Goal: Information Seeking & Learning: Learn about a topic

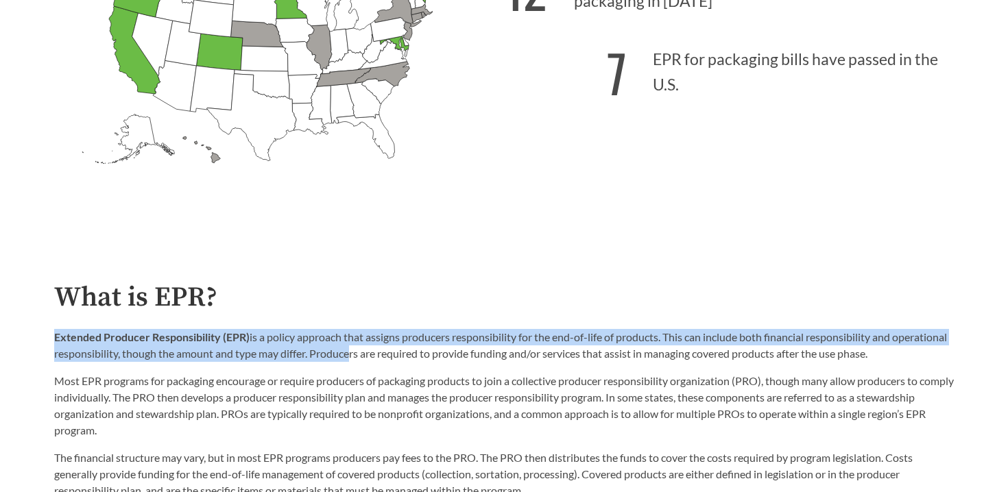
scroll to position [509, 0]
click at [175, 352] on p "Extended Producer Responsibility (EPR) is a policy approach that assigns produc…" at bounding box center [503, 345] width 899 height 33
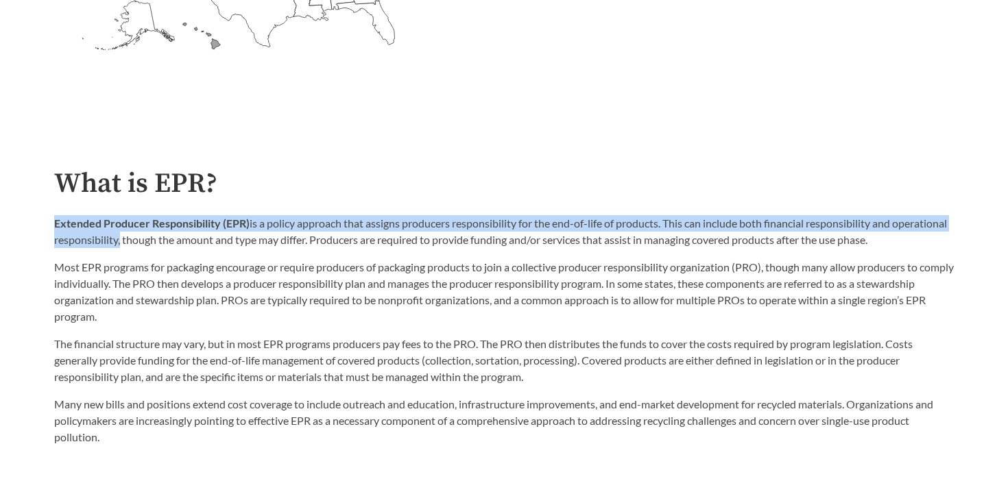
scroll to position [626, 0]
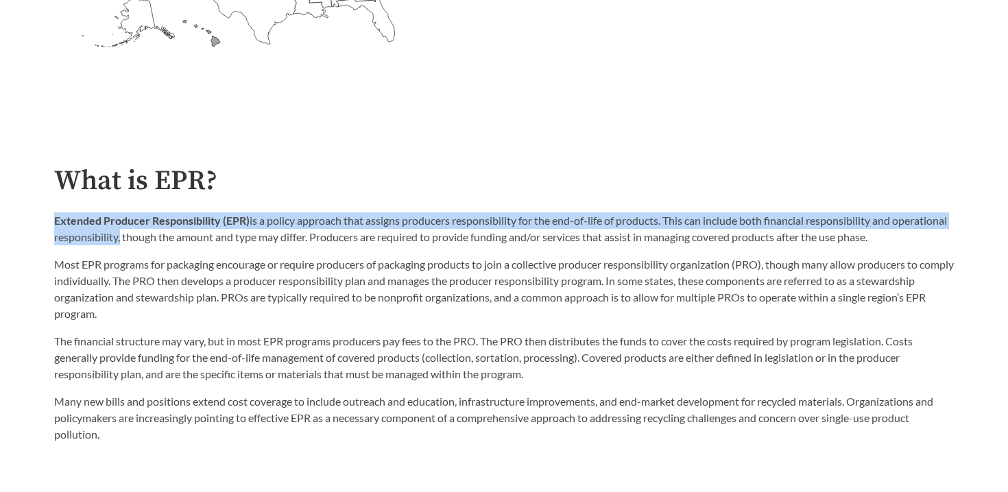
click at [285, 428] on p "Many new bills and positions extend cost coverage to include outreach and educa…" at bounding box center [503, 417] width 899 height 49
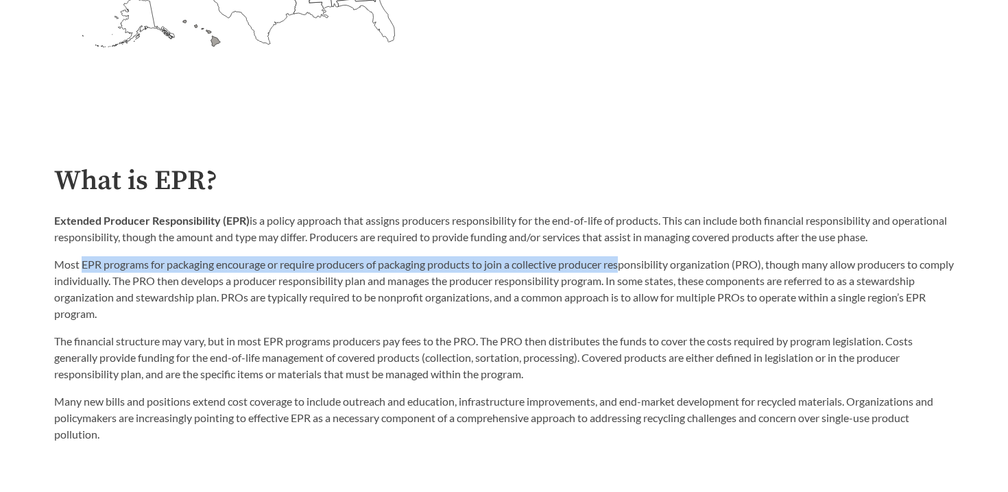
drag, startPoint x: 83, startPoint y: 263, endPoint x: 630, endPoint y: 260, distance: 547.1
click at [630, 260] on p "Most EPR programs for packaging encourage or require producers of packaging pro…" at bounding box center [503, 289] width 899 height 66
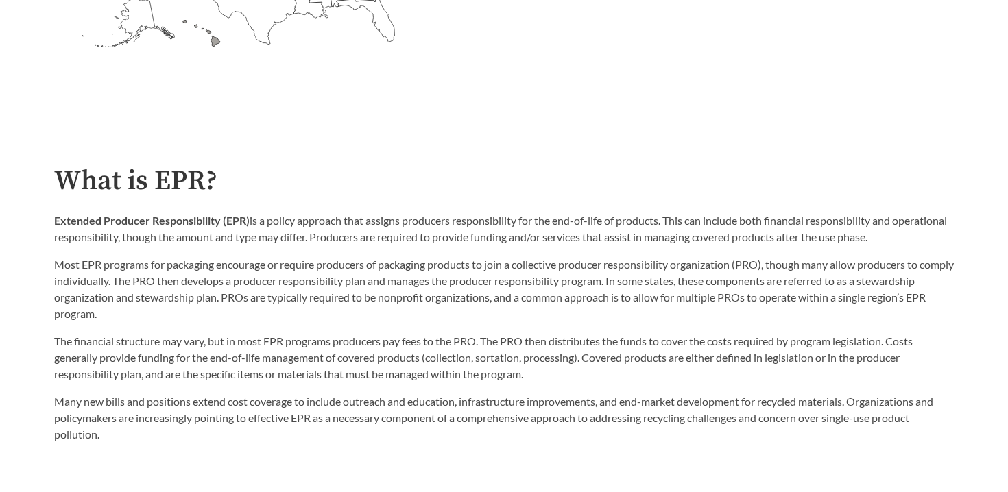
click at [311, 316] on p "Most EPR programs for packaging encourage or require producers of packaging pro…" at bounding box center [503, 289] width 899 height 66
drag, startPoint x: 273, startPoint y: 282, endPoint x: 435, endPoint y: 283, distance: 161.8
click at [439, 283] on p "Most EPR programs for packaging encourage or require producers of packaging pro…" at bounding box center [503, 289] width 899 height 66
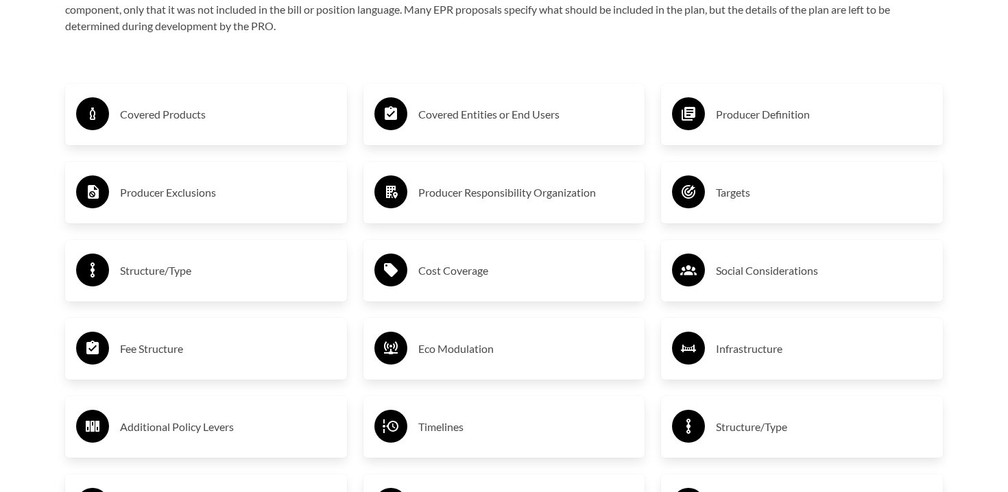
scroll to position [2362, 0]
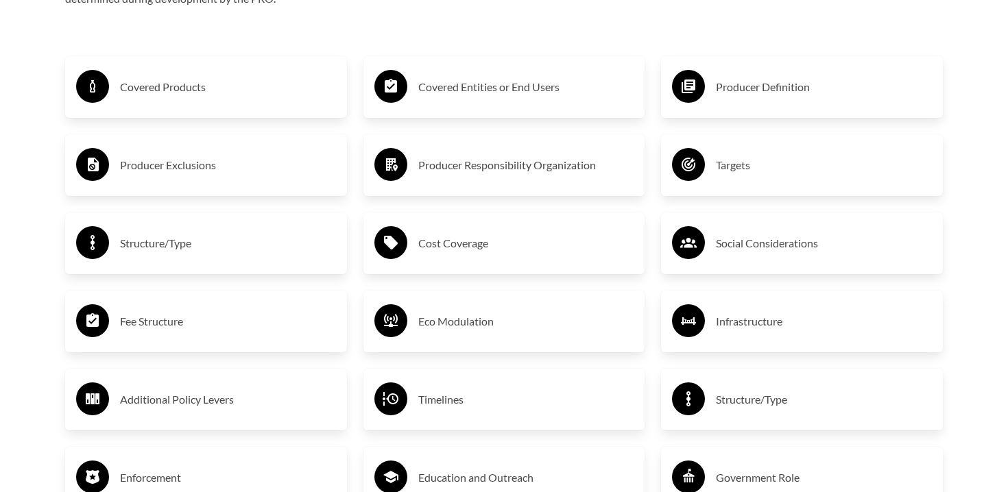
click at [735, 143] on div "Targets" at bounding box center [802, 165] width 282 height 62
click at [731, 171] on h3 "Targets" at bounding box center [824, 165] width 216 height 22
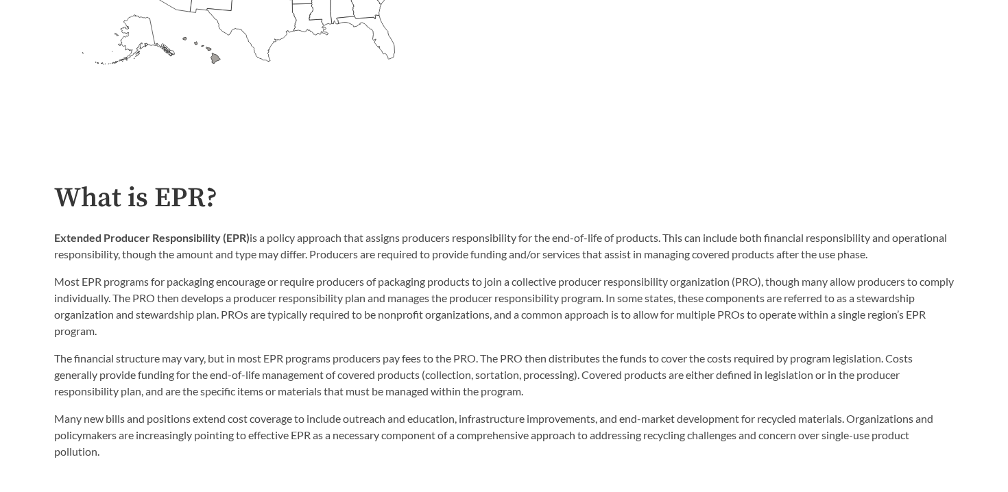
scroll to position [612, 0]
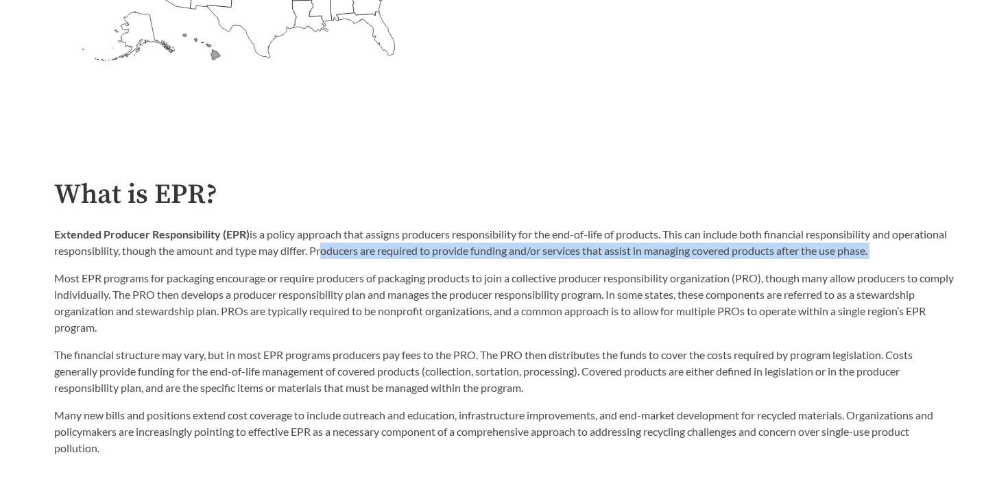
drag, startPoint x: 373, startPoint y: 250, endPoint x: 963, endPoint y: 267, distance: 590.5
click at [963, 267] on div "What is EPR? Extended Producer Responsibility (EPR) is a policy approach that a…" at bounding box center [503, 318] width 921 height 277
copy div "roducers are required to provide funding and/or services that assist in managin…"
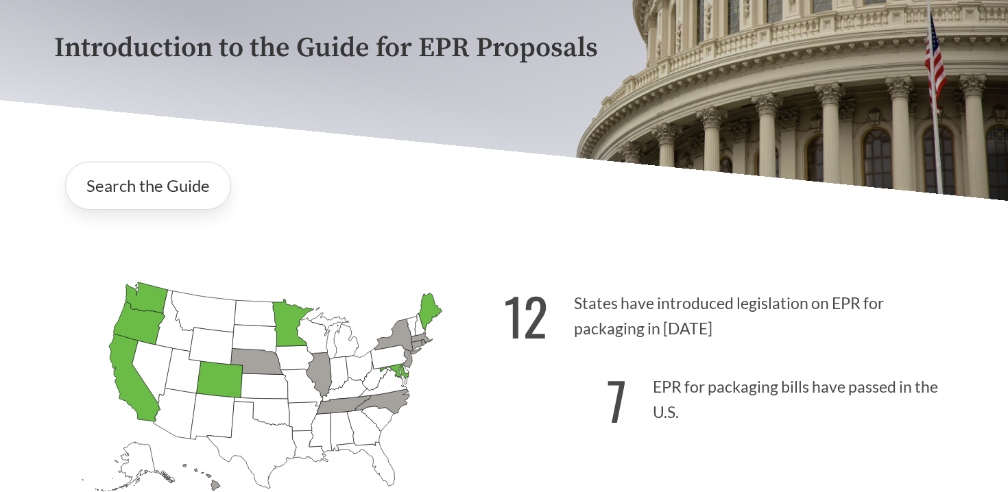
scroll to position [0, 0]
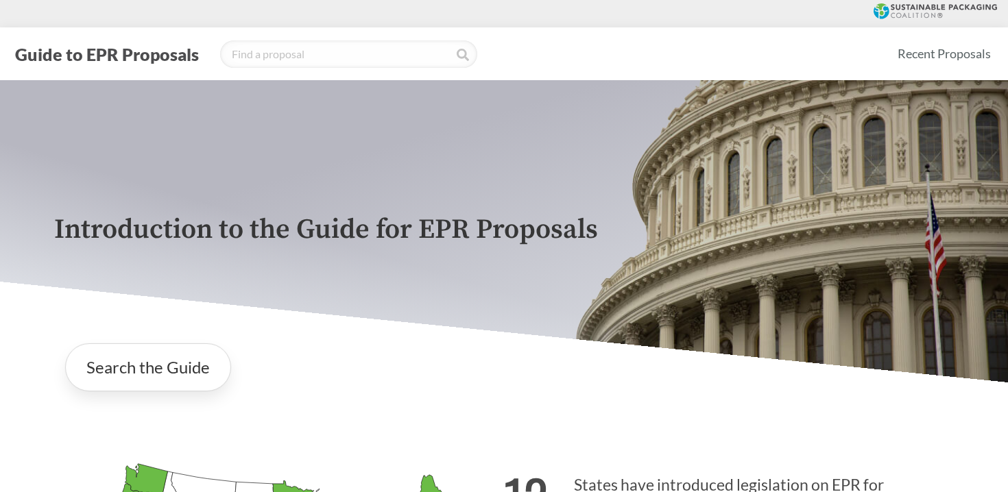
click at [319, 147] on div "Introduction to the Guide for EPR Proposals" at bounding box center [503, 231] width 921 height 302
